Goal: Transaction & Acquisition: Purchase product/service

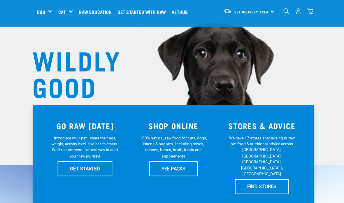
scroll to position [39, 0]
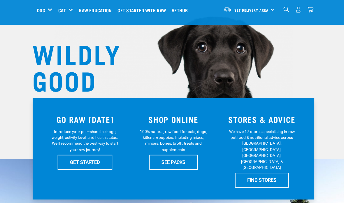
click at [185, 160] on link "SEE PACKS" at bounding box center [172, 162] width 48 height 15
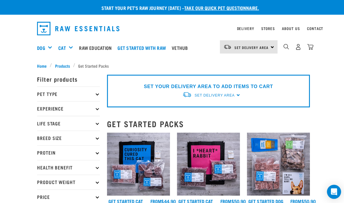
click at [40, 92] on p "Pet Type" at bounding box center [68, 93] width 62 height 15
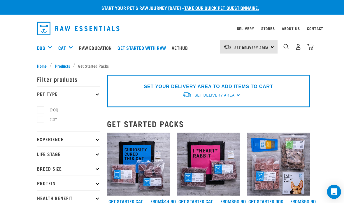
click at [41, 110] on label "Dog" at bounding box center [50, 108] width 20 height 7
click at [41, 110] on input "Dog" at bounding box center [39, 108] width 4 height 4
checkbox input "true"
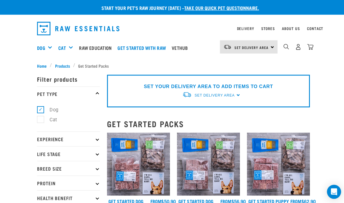
click at [51, 46] on div "Dog" at bounding box center [47, 47] width 20 height 23
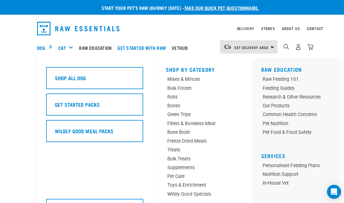
click at [83, 70] on div "Shop All Dog" at bounding box center [94, 78] width 96 height 22
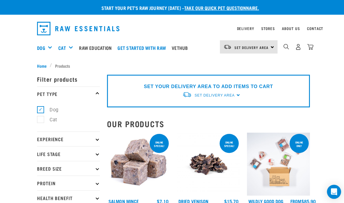
click at [99, 132] on p "Experience" at bounding box center [68, 137] width 62 height 15
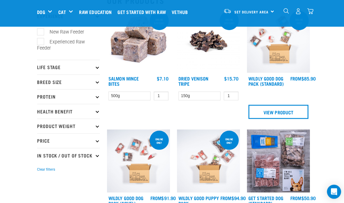
scroll to position [78, 0]
click at [98, 62] on p "Life Stage" at bounding box center [68, 66] width 62 height 15
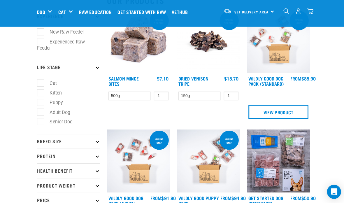
click at [63, 100] on label "Puppy" at bounding box center [52, 101] width 25 height 7
click at [41, 100] on input "Puppy" at bounding box center [39, 101] width 4 height 4
checkbox input "true"
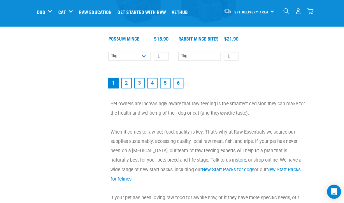
scroll to position [1156, 0]
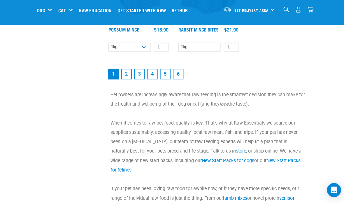
click at [128, 77] on link "2" at bounding box center [125, 75] width 11 height 11
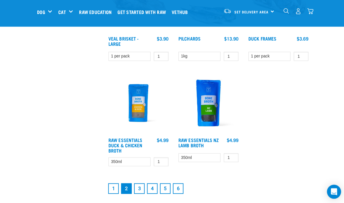
scroll to position [1034, 0]
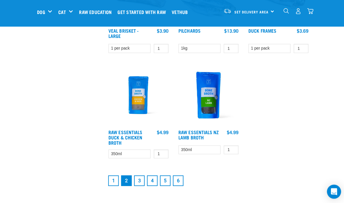
click at [137, 177] on link "3" at bounding box center [138, 179] width 11 height 11
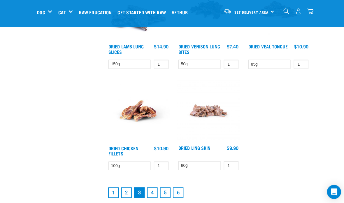
scroll to position [1100, 0]
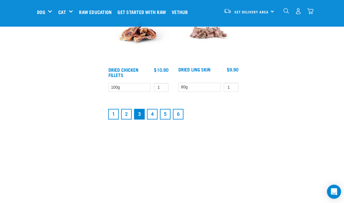
click at [153, 112] on link "4" at bounding box center [151, 113] width 11 height 11
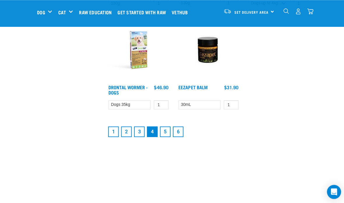
scroll to position [1112, 0]
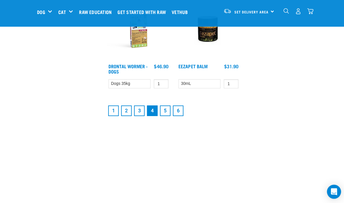
click at [168, 113] on link "5" at bounding box center [164, 110] width 11 height 11
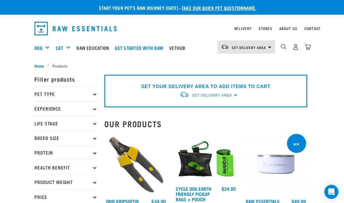
click at [284, 47] on img "dropdown navigation" at bounding box center [284, 46] width 6 height 6
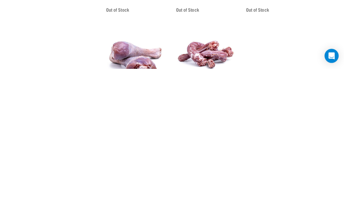
scroll to position [1007, 0]
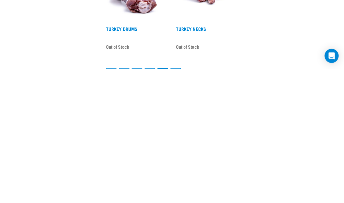
type input "Ho"
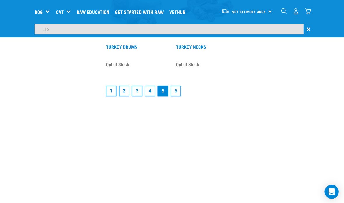
click at [177, 91] on link "6" at bounding box center [177, 90] width 11 height 11
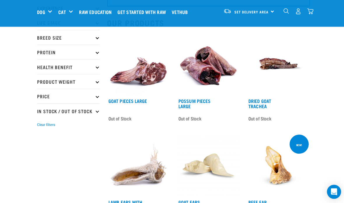
scroll to position [58, 0]
